Goal: Task Accomplishment & Management: Manage account settings

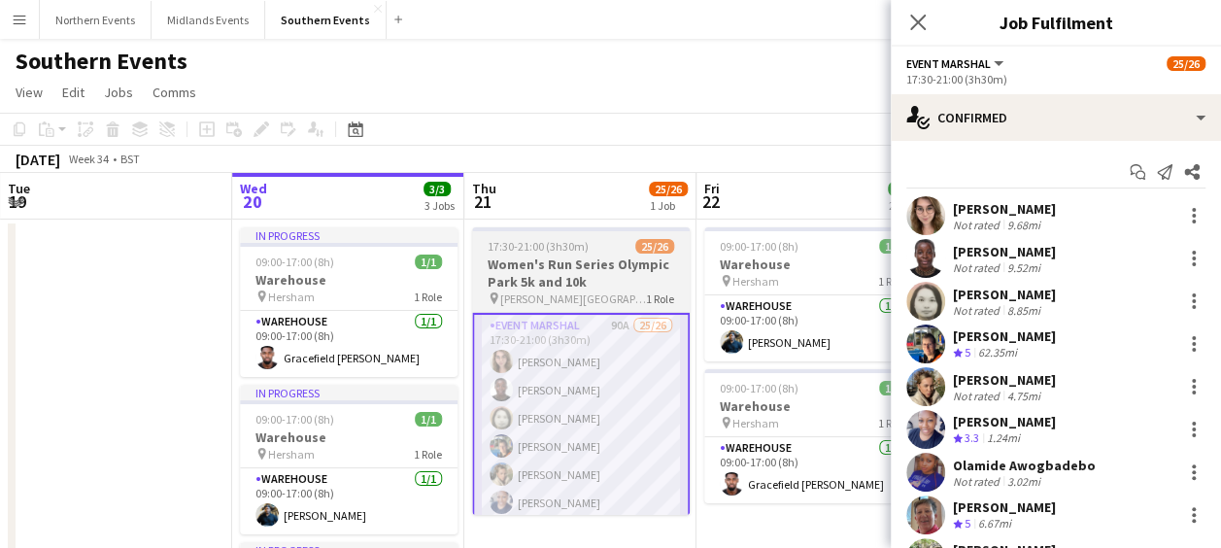
click at [550, 273] on h3 "Women's Run Series Olympic Park 5k and 10k" at bounding box center [581, 272] width 218 height 35
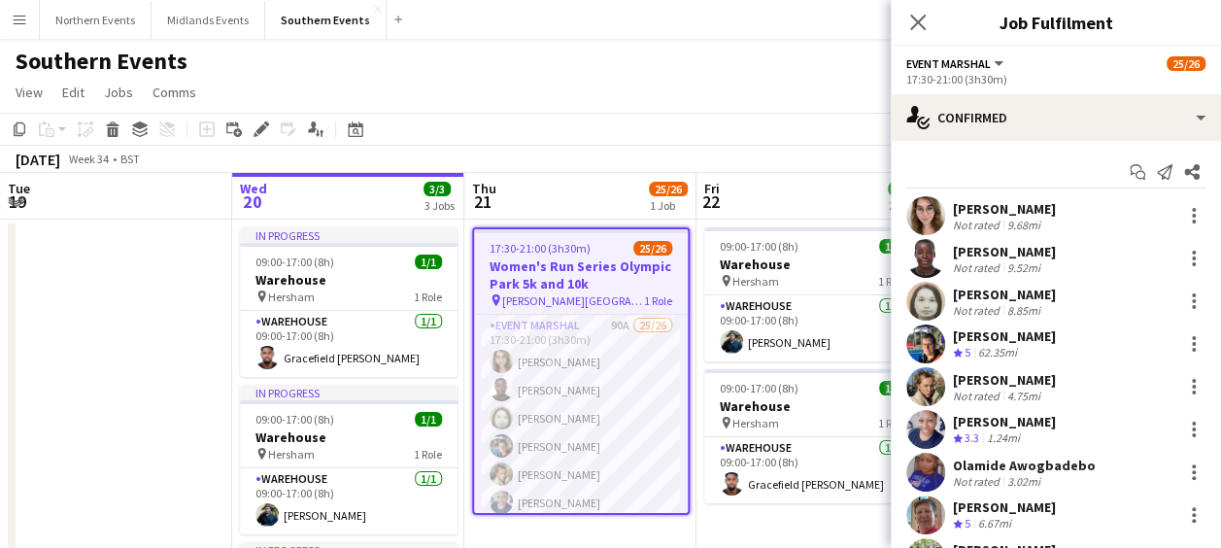
click at [246, 130] on div "Add job Add linked Job Edit Edit linked Job Applicants" at bounding box center [253, 129] width 149 height 23
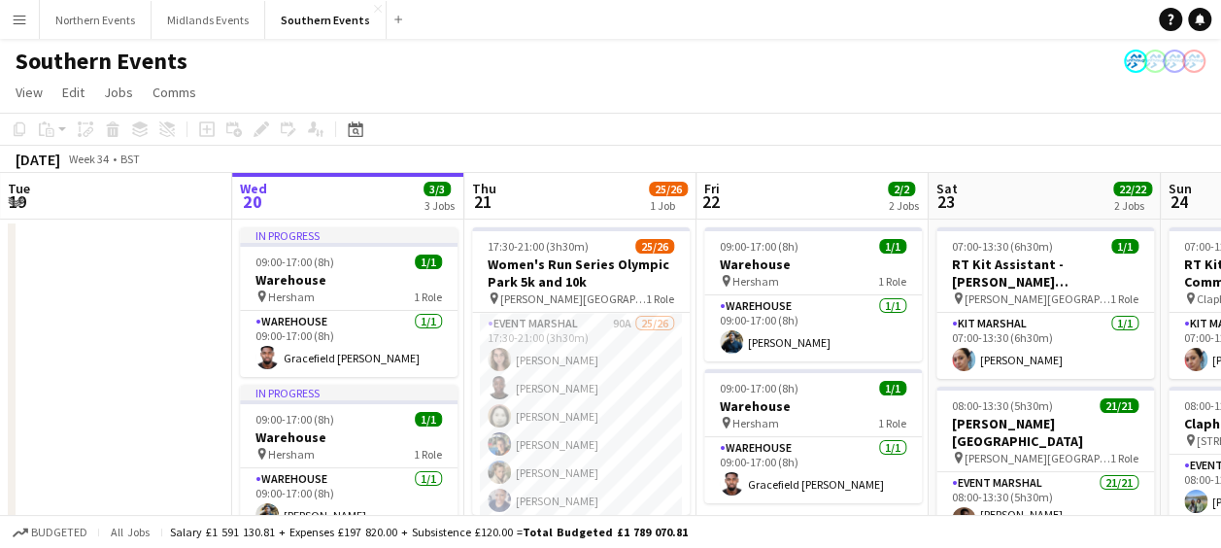
click at [256, 132] on div "Add job Add linked Job Edit Edit linked Job Applicants" at bounding box center [253, 129] width 149 height 23
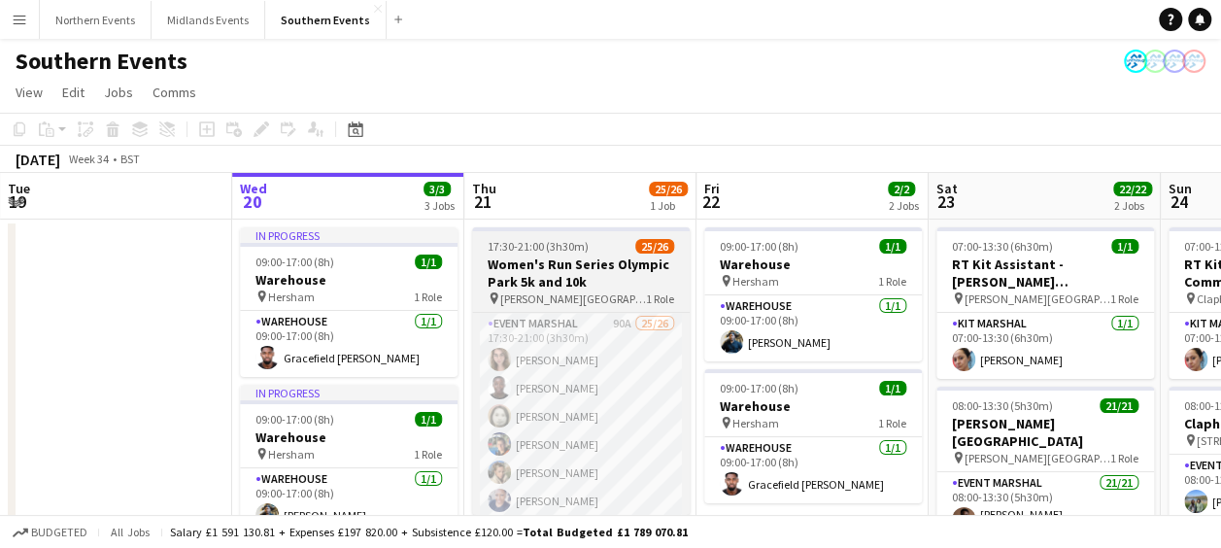
click at [514, 264] on h3 "Women's Run Series Olympic Park 5k and 10k" at bounding box center [581, 272] width 218 height 35
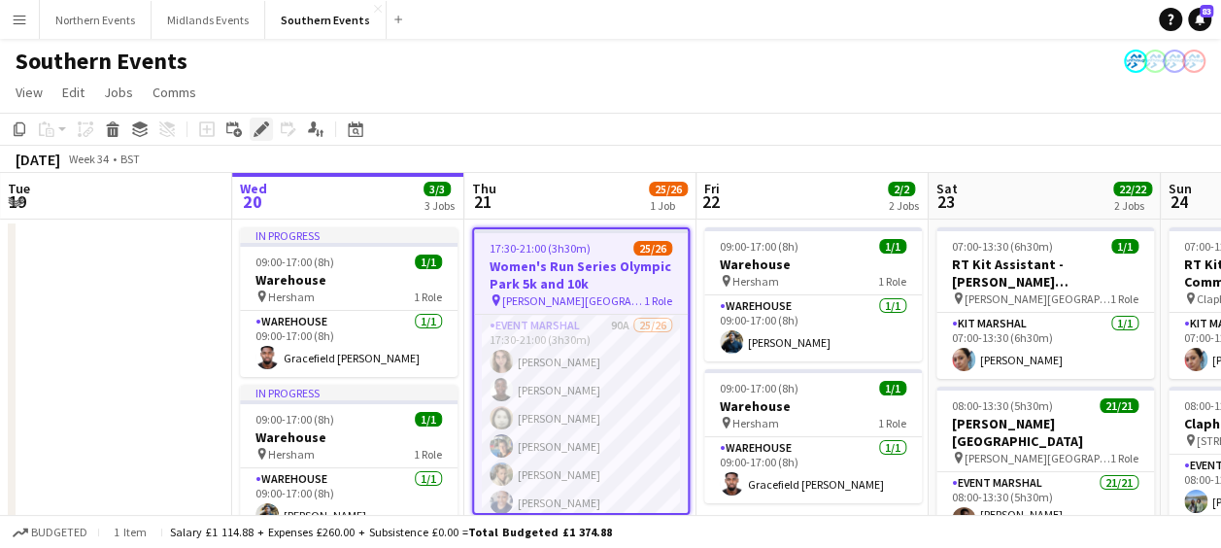
click at [261, 136] on icon "Edit" at bounding box center [261, 129] width 16 height 16
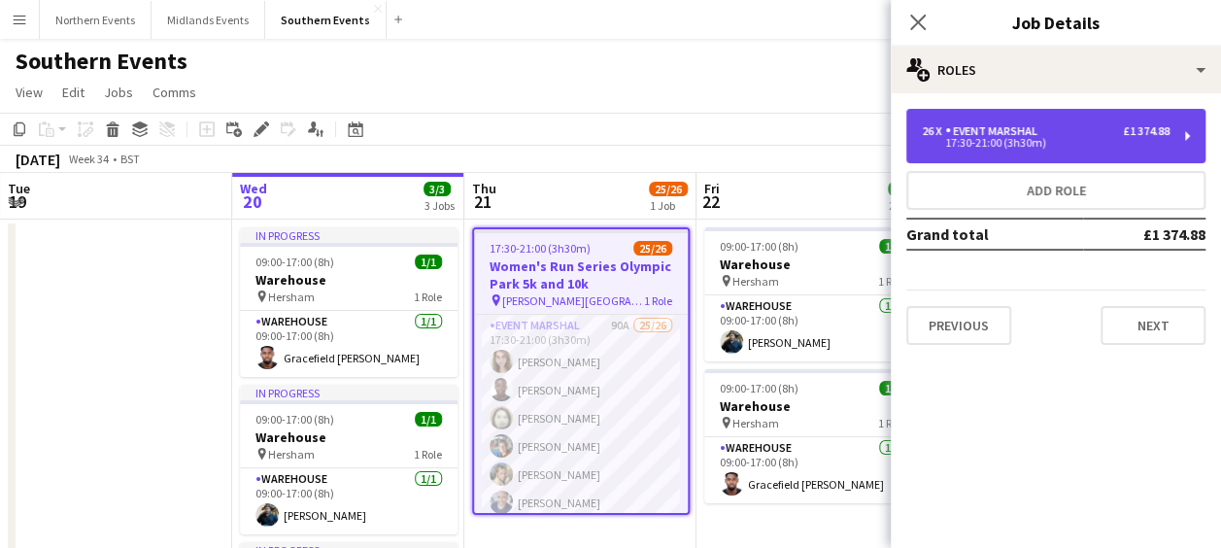
click at [1023, 142] on div "17:30-21:00 (3h30m)" at bounding box center [1046, 143] width 248 height 10
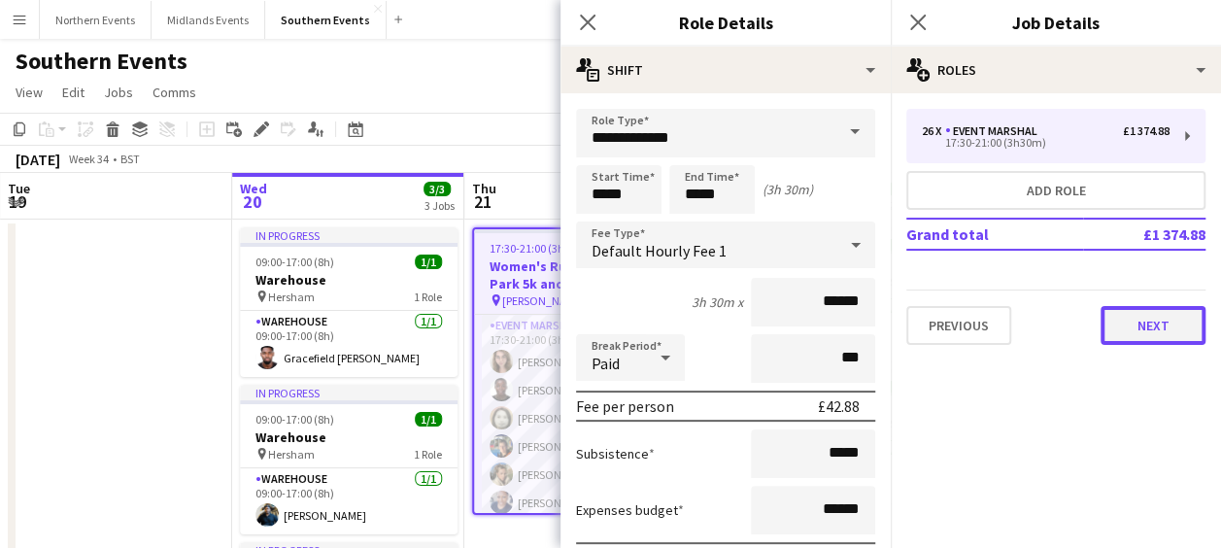
click at [1127, 320] on button "Next" at bounding box center [1152, 325] width 105 height 39
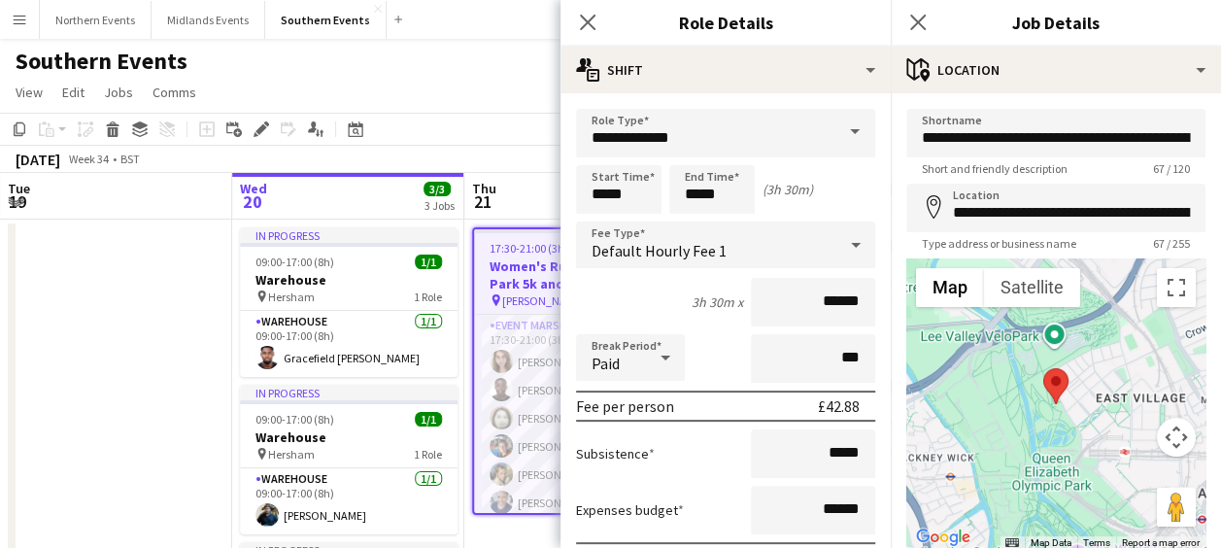
scroll to position [138, 0]
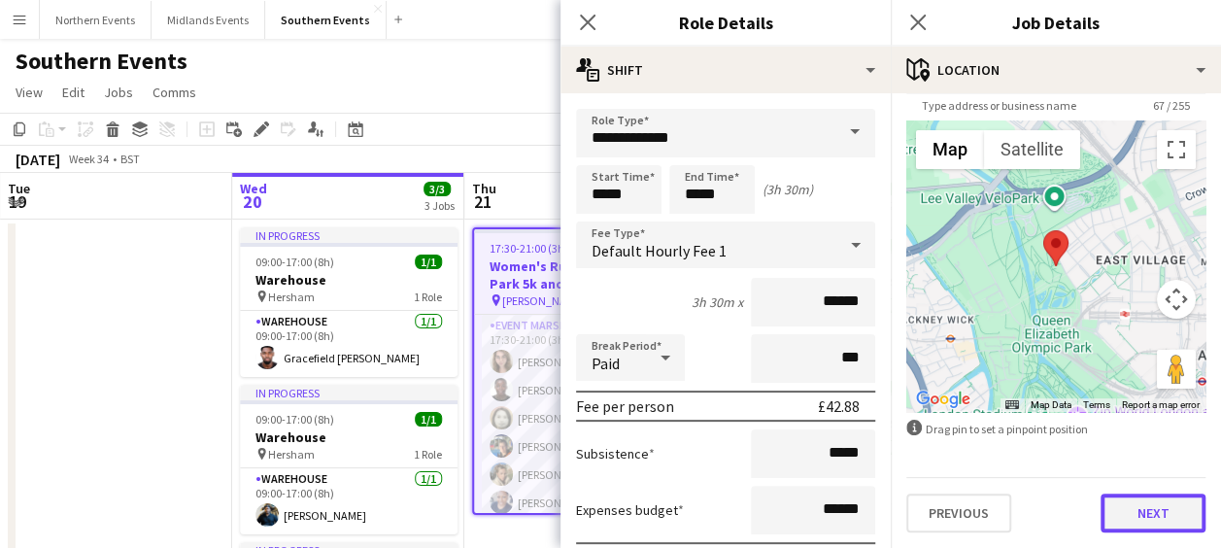
click at [1121, 503] on button "Next" at bounding box center [1152, 512] width 105 height 39
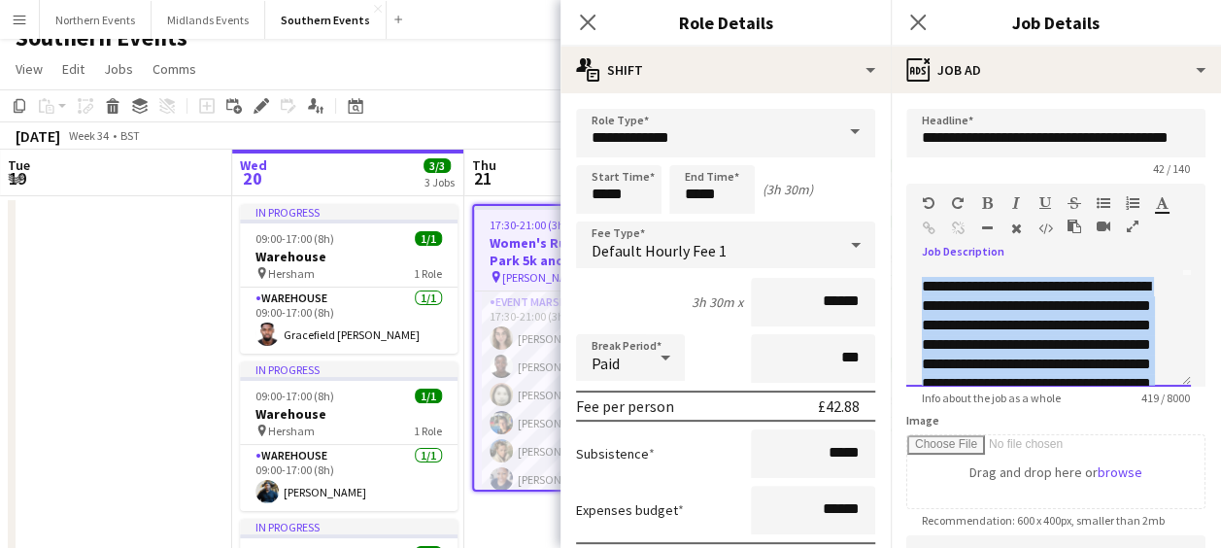
scroll to position [190, 0]
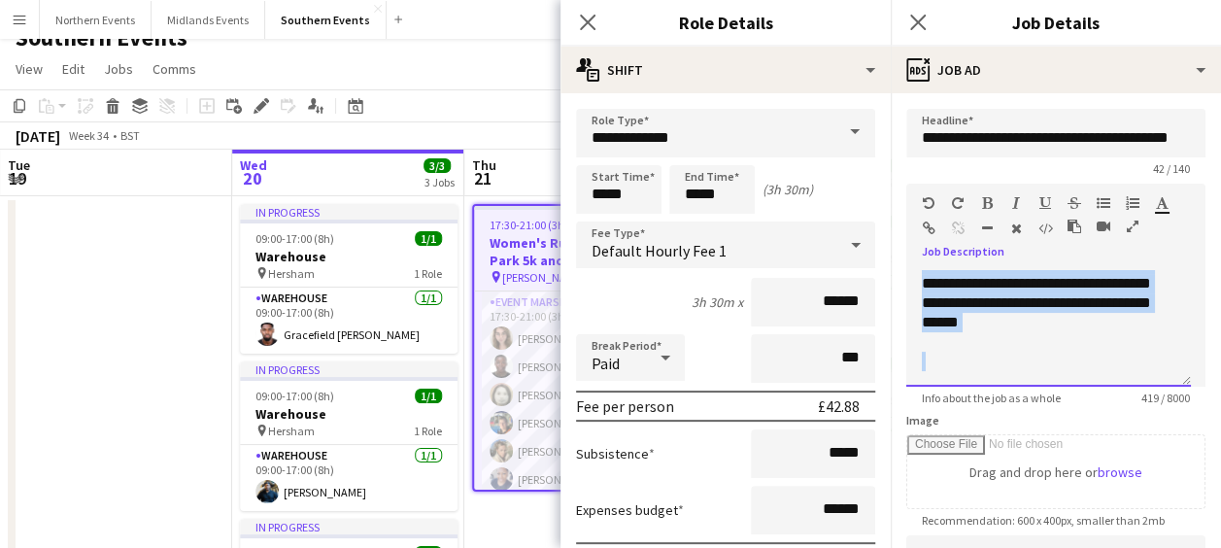
drag, startPoint x: 923, startPoint y: 284, endPoint x: 1086, endPoint y: 362, distance: 181.1
click at [1086, 362] on div "**********" at bounding box center [1048, 328] width 285 height 117
copy div "**********"
